Goal: Transaction & Acquisition: Purchase product/service

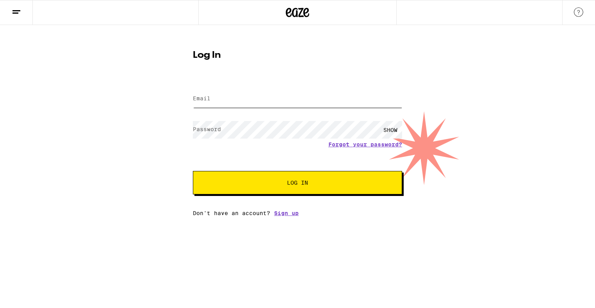
click at [307, 97] on input "Email" at bounding box center [297, 99] width 209 height 18
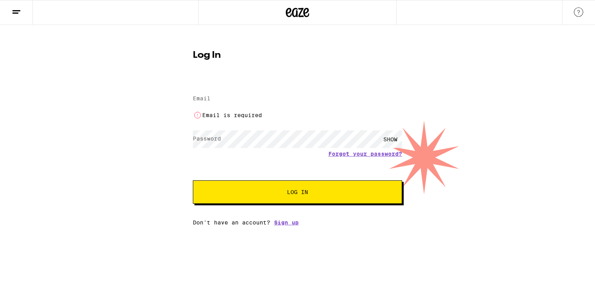
type input "[EMAIL_ADDRESS][DOMAIN_NAME]"
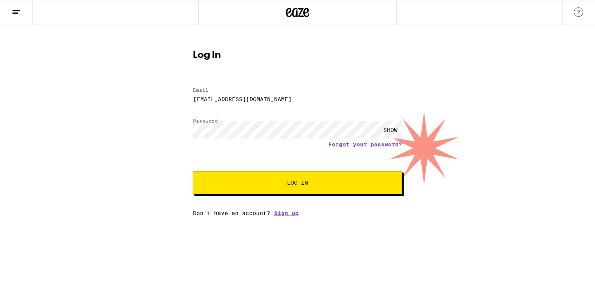
click at [308, 180] on span "Log In" at bounding box center [297, 182] width 21 height 5
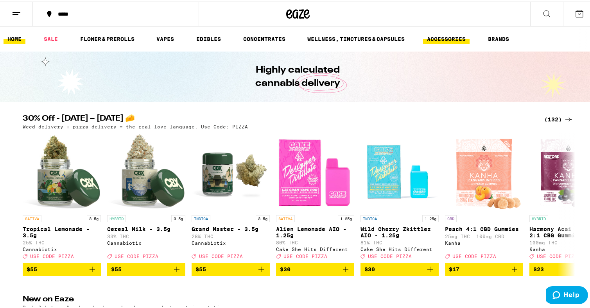
click at [465, 37] on link "ACCESSORIES" at bounding box center [446, 37] width 46 height 9
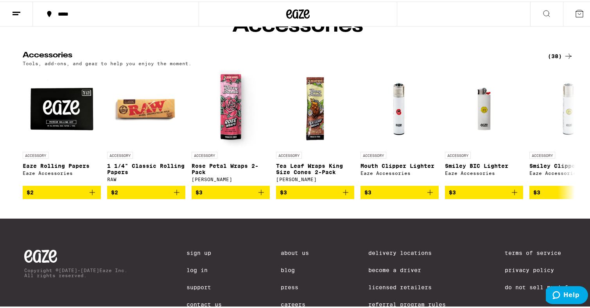
scroll to position [78, 0]
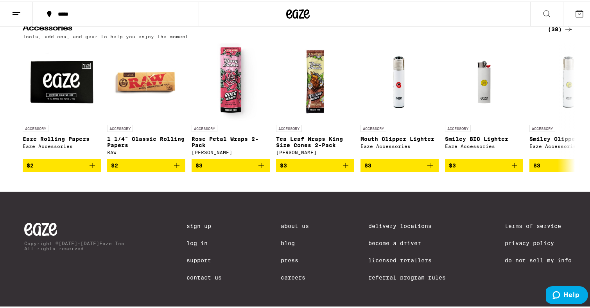
click at [567, 32] on icon at bounding box center [567, 27] width 9 height 9
